Goal: Information Seeking & Learning: Learn about a topic

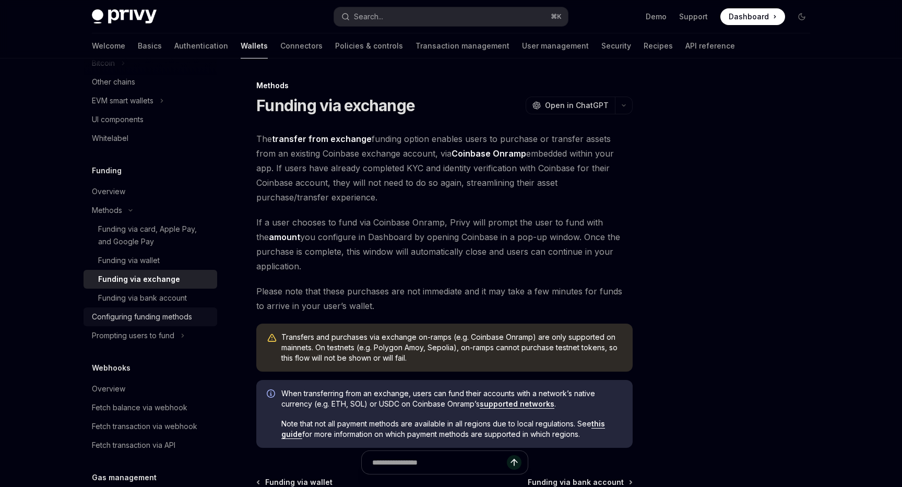
click at [137, 314] on div "Configuring funding methods" at bounding box center [142, 317] width 100 height 13
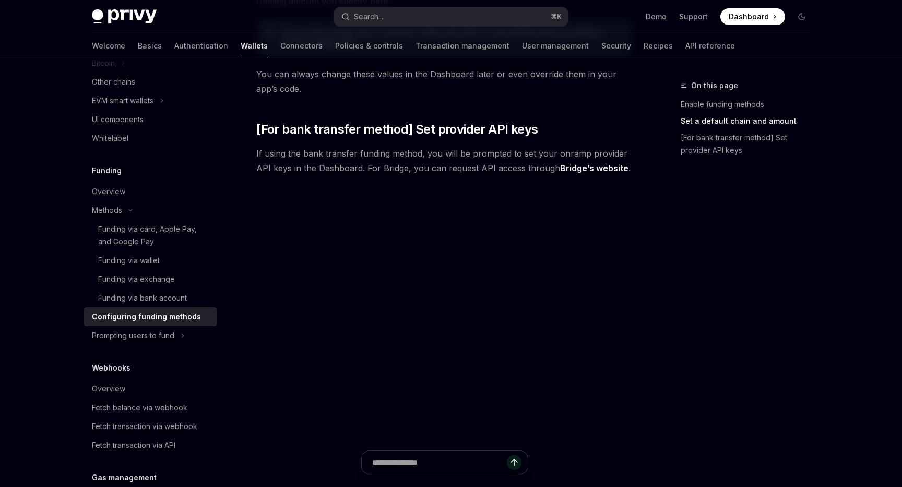
scroll to position [969, 0]
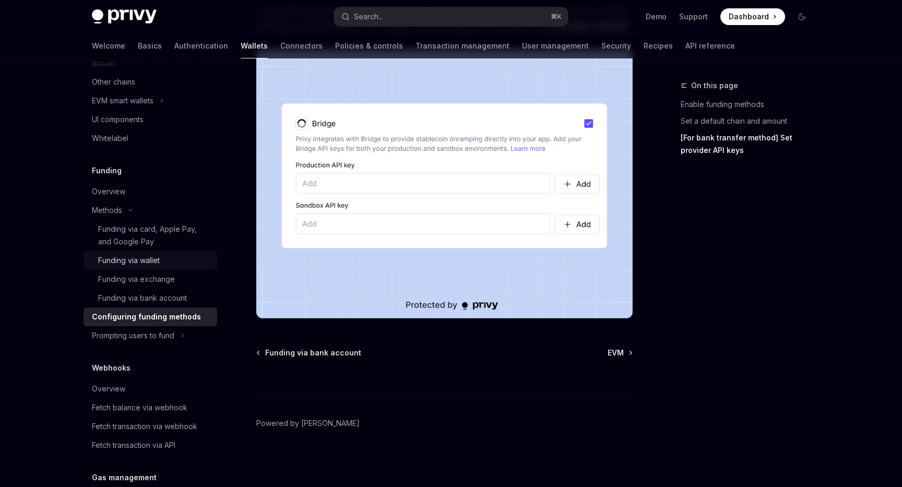
click at [183, 262] on div "Funding via wallet" at bounding box center [154, 260] width 113 height 13
type textarea "*"
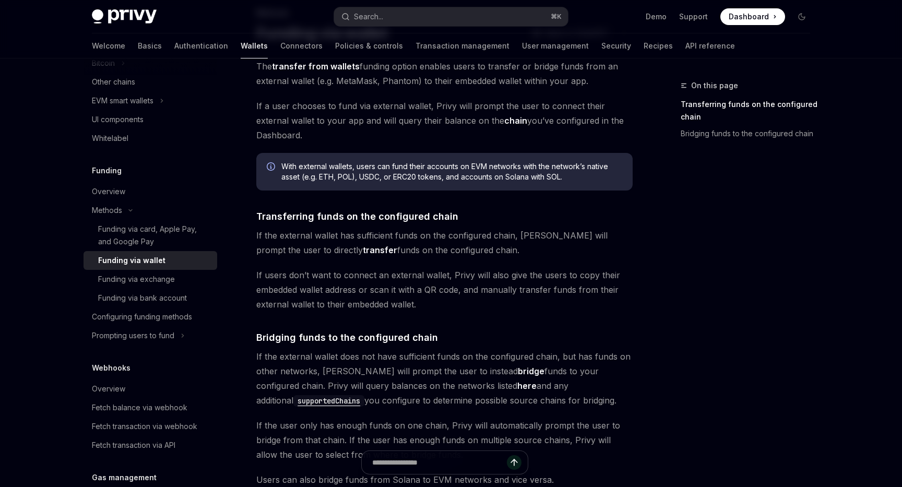
scroll to position [165, 0]
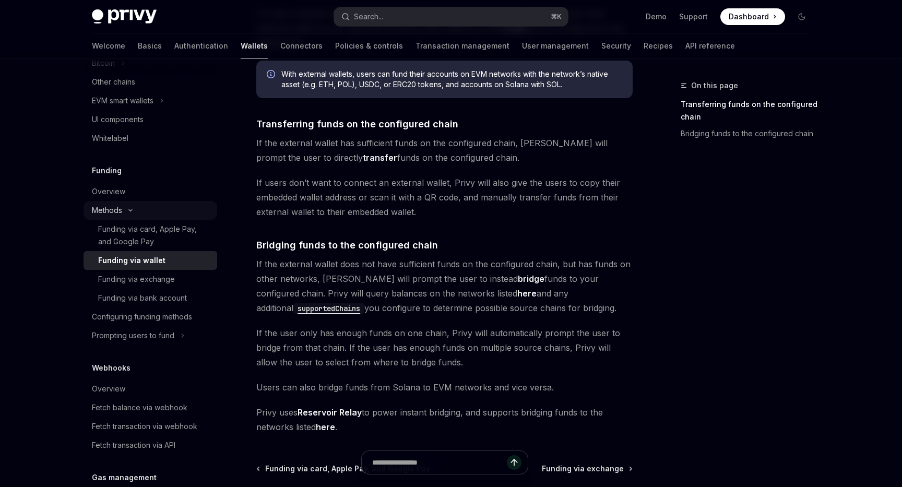
click at [101, 205] on div "Methods" at bounding box center [107, 210] width 30 height 13
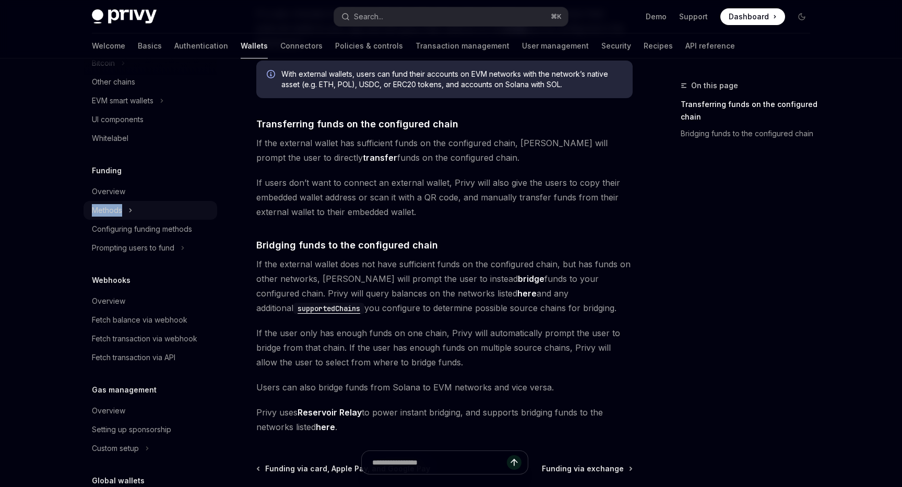
click at [101, 205] on div "Methods" at bounding box center [107, 210] width 30 height 13
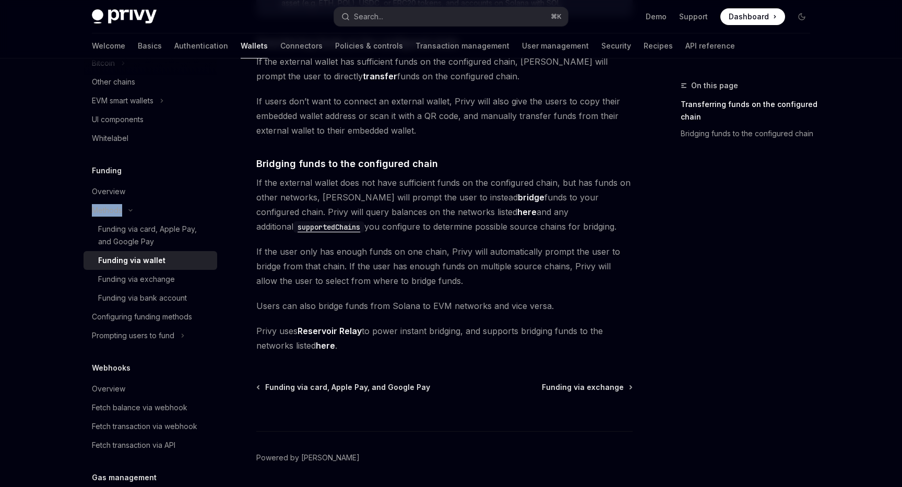
scroll to position [281, 0]
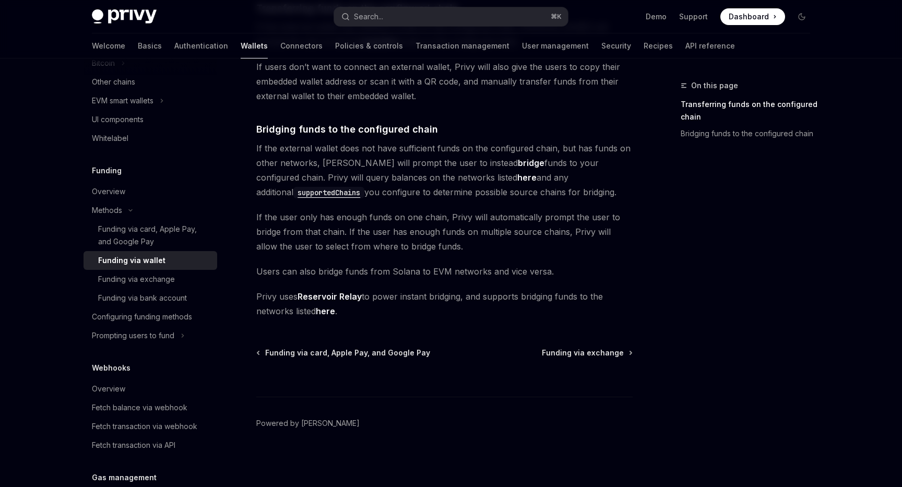
click at [308, 200] on div "The transfer from wallets funding option enables users to transfer or bridge fu…" at bounding box center [444, 85] width 376 height 468
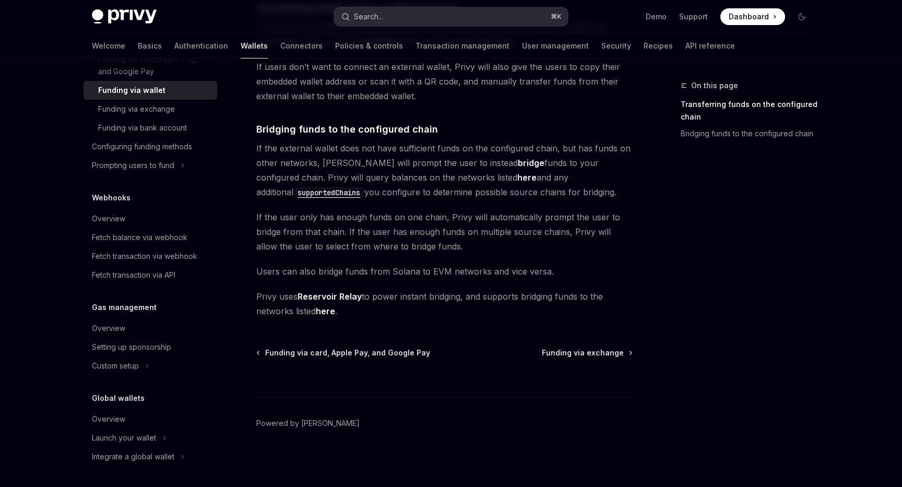
click at [441, 18] on button "Search... ⌘ K" at bounding box center [451, 16] width 234 height 19
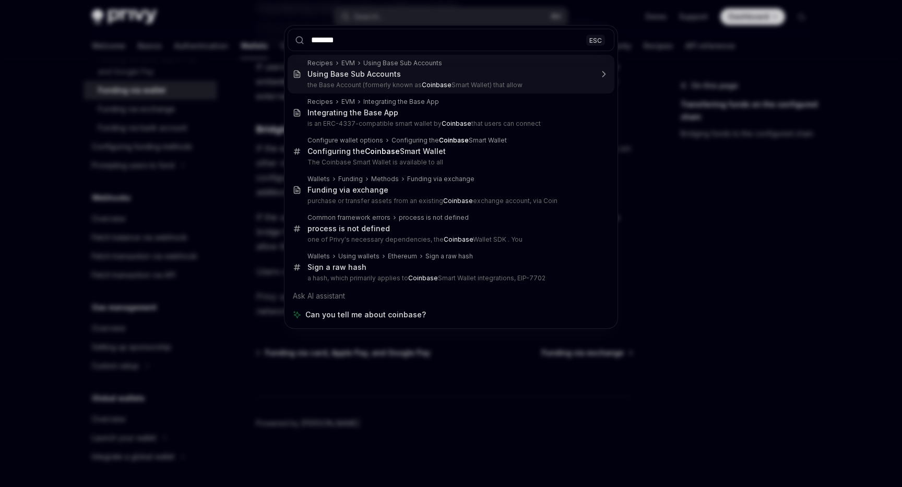
type input "******"
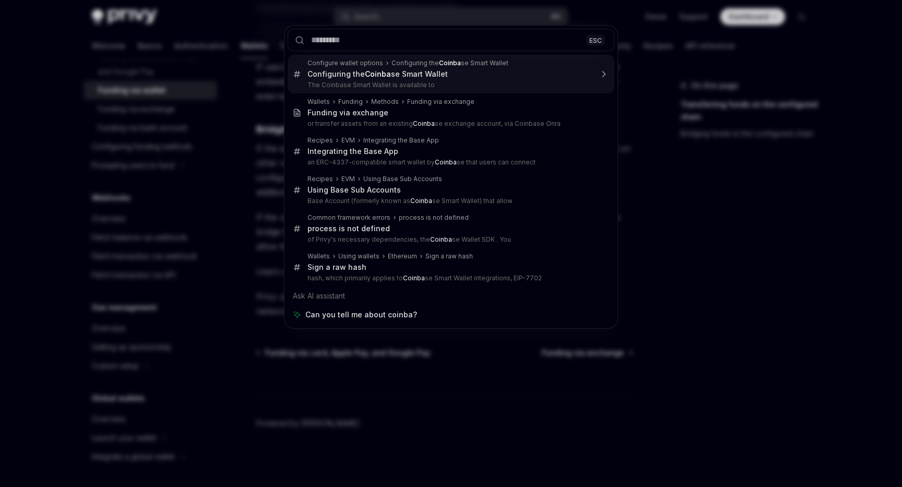
type textarea "*"
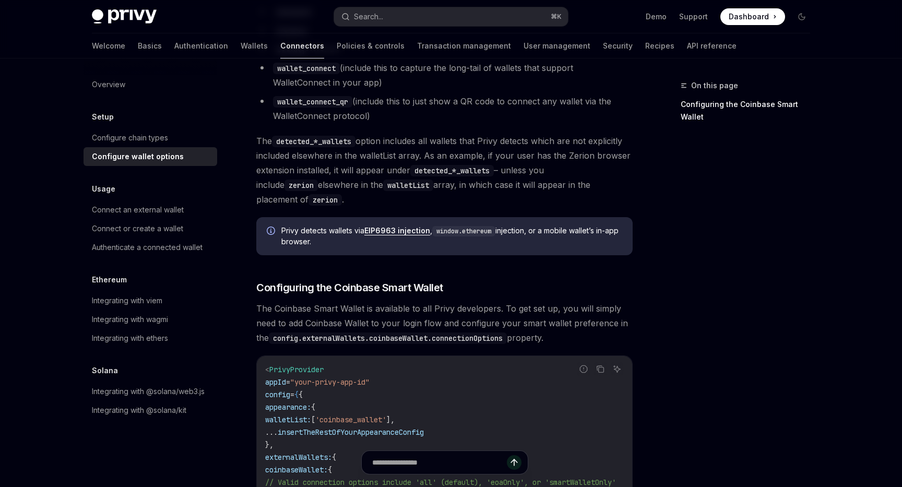
scroll to position [506, 0]
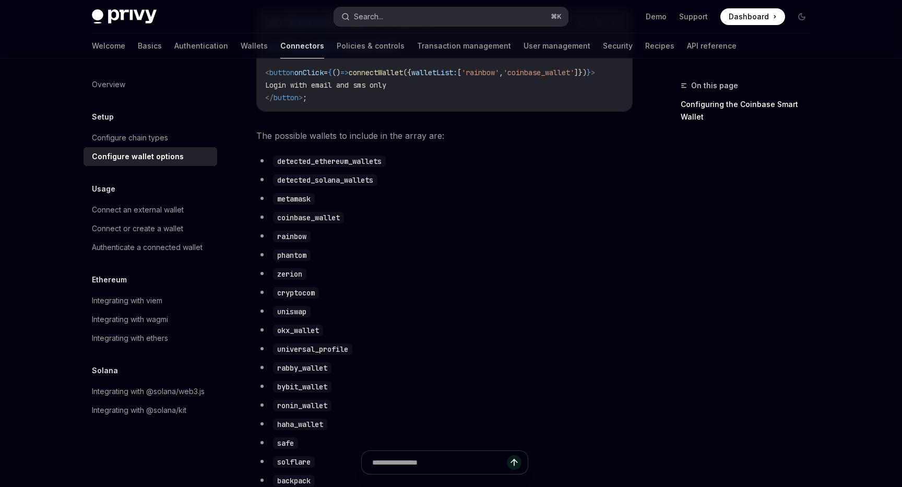
click at [426, 18] on button "Search... ⌘ K" at bounding box center [451, 16] width 234 height 19
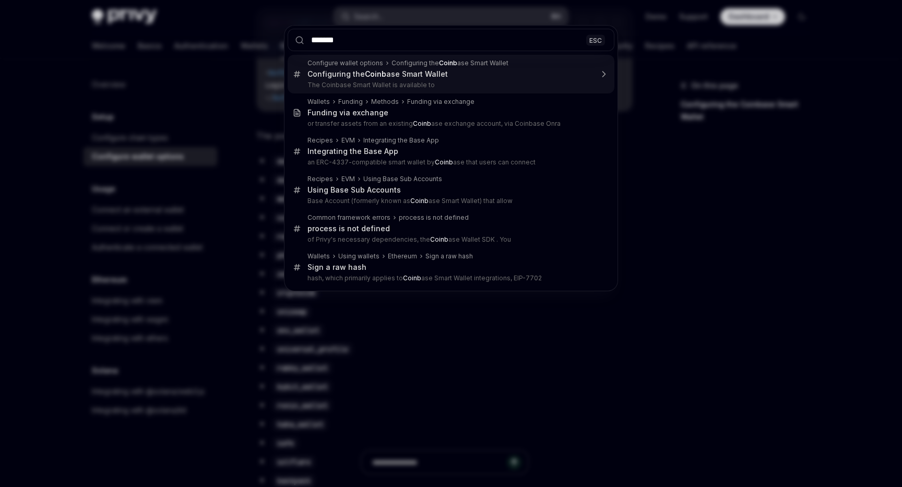
type input "********"
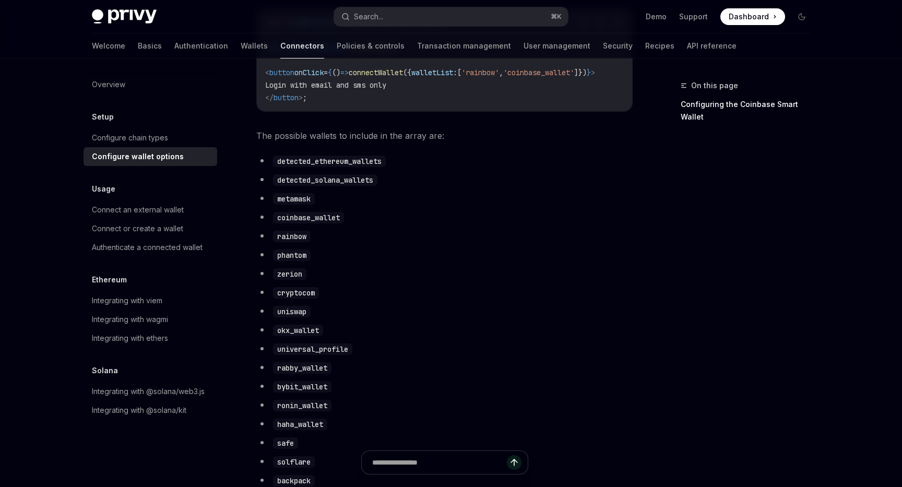
type textarea "*"
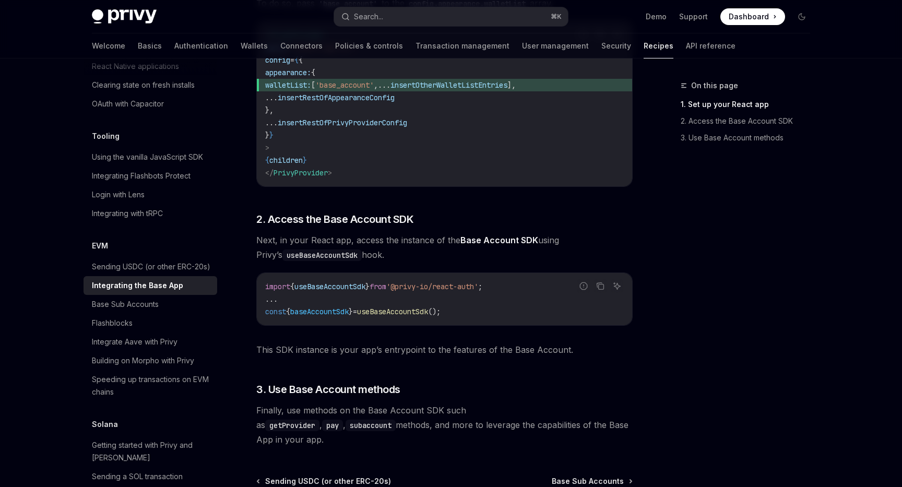
scroll to position [410, 0]
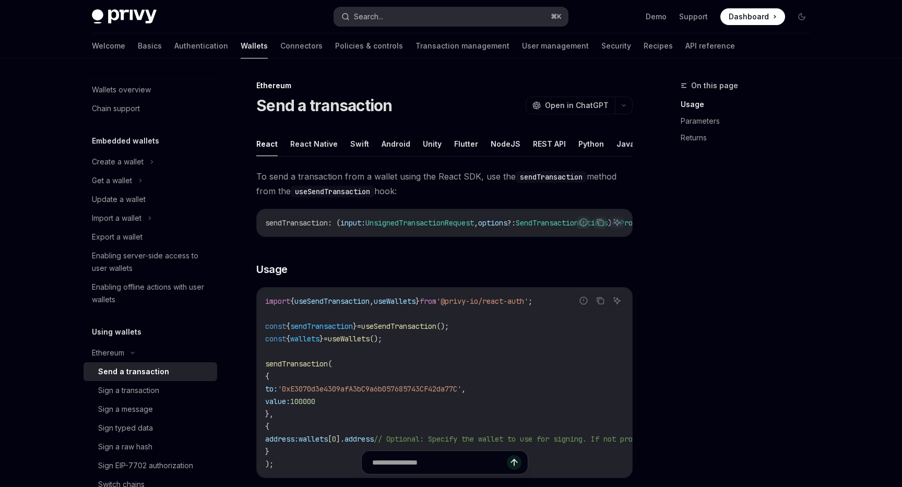
click at [462, 17] on button "Search... ⌘ K" at bounding box center [451, 16] width 234 height 19
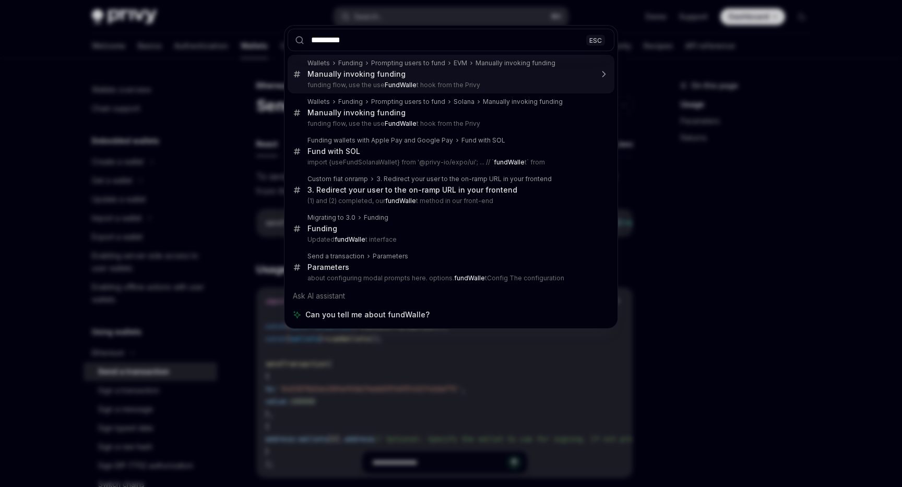
type input "**********"
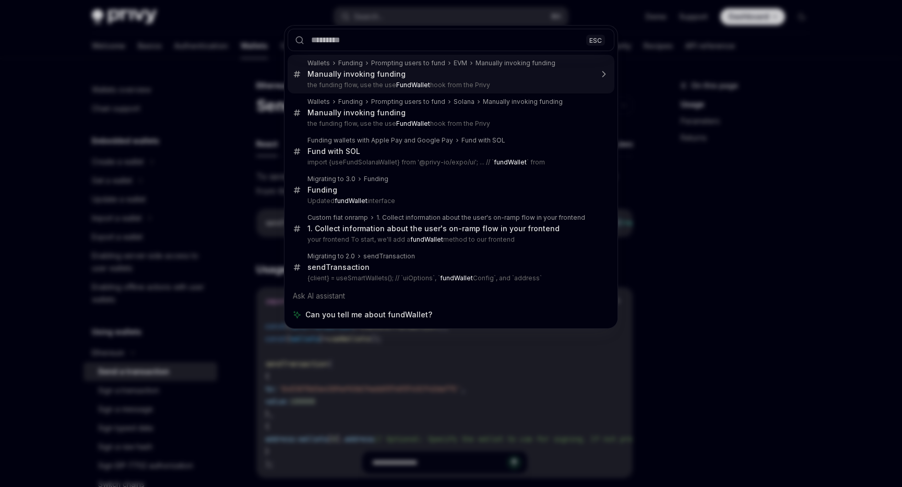
type textarea "*"
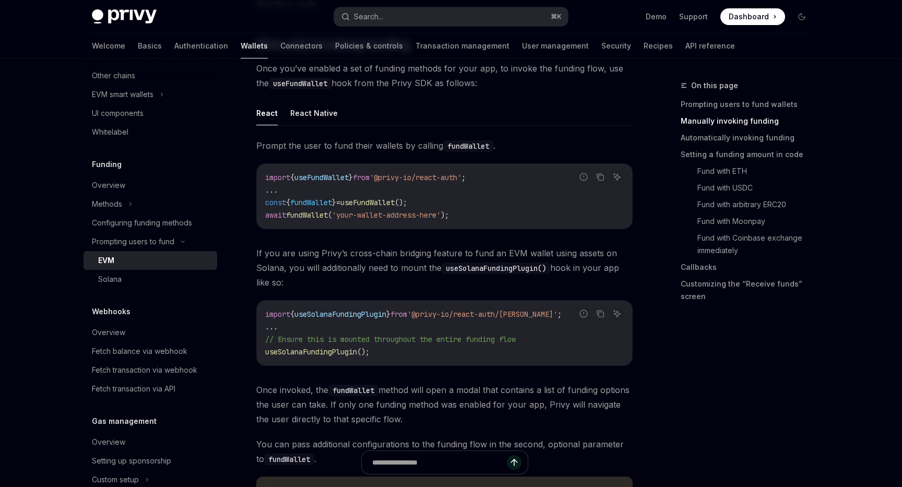
scroll to position [326, 0]
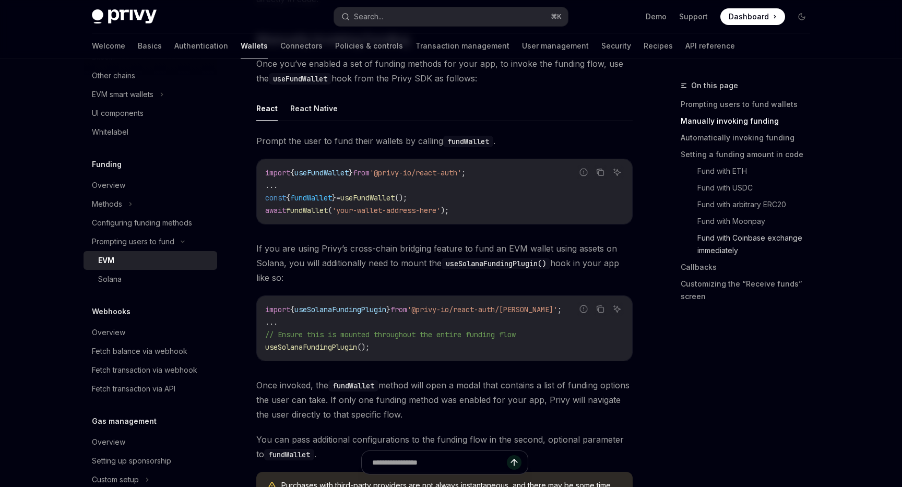
click at [724, 240] on link "Fund with Coinbase exchange immediately" at bounding box center [757, 244] width 121 height 29
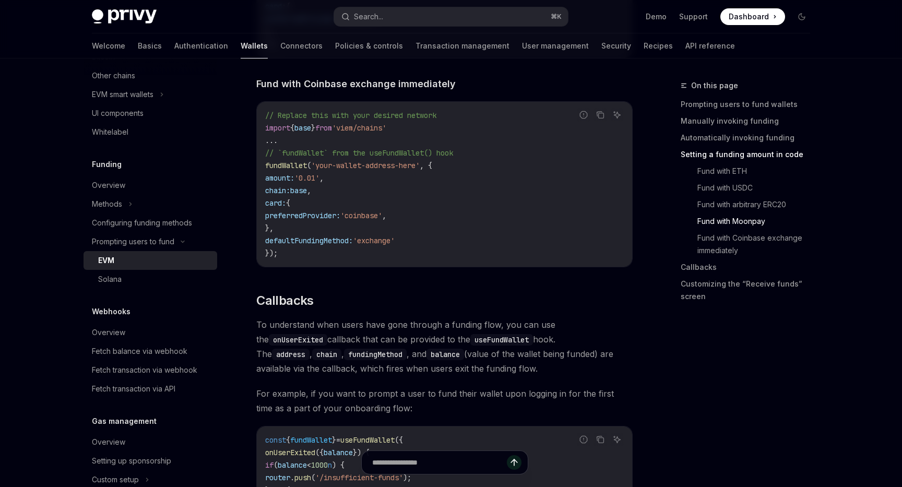
scroll to position [2112, 0]
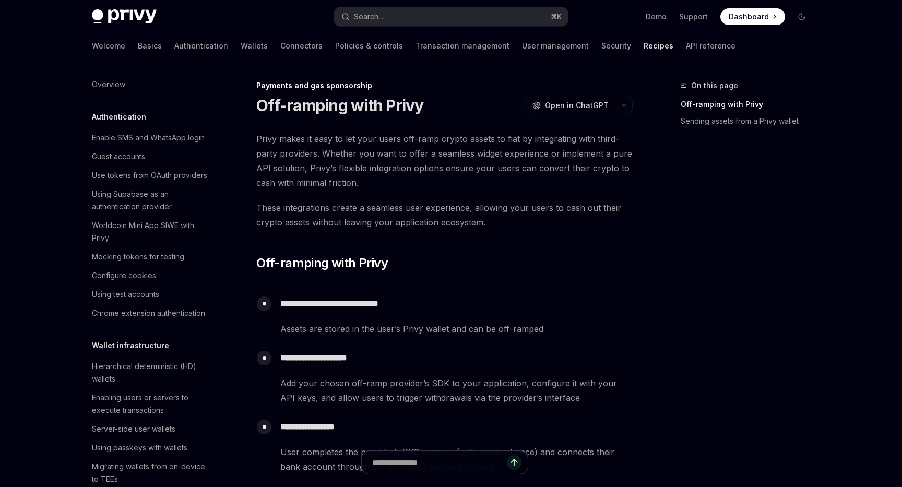
scroll to position [448, 0]
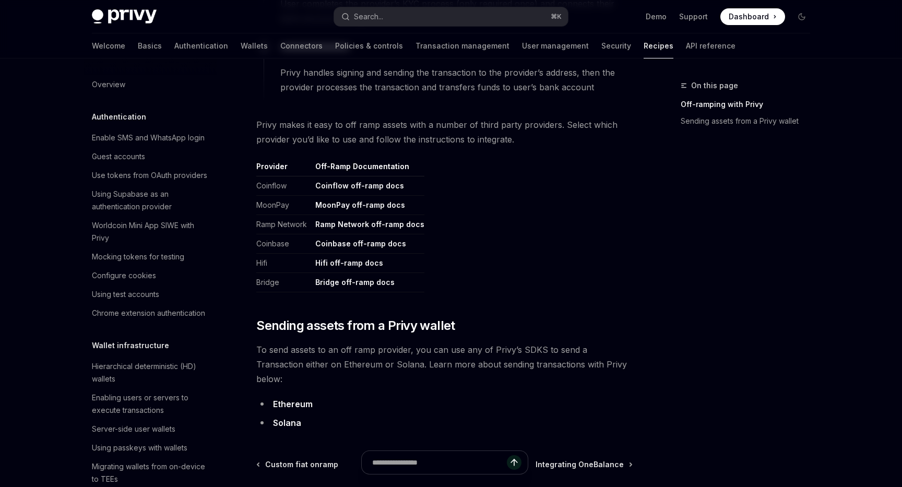
click at [395, 243] on link "Coinbase off-ramp docs" at bounding box center [360, 243] width 91 height 9
